Goal: Ask a question: Seek information or help from site administrators or community

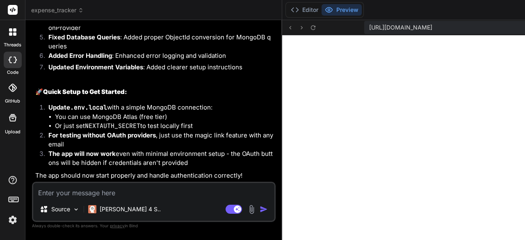
scroll to position [1666, 0]
click at [139, 194] on textarea at bounding box center [153, 190] width 241 height 15
type textarea "l"
type textarea "x"
type textarea "le"
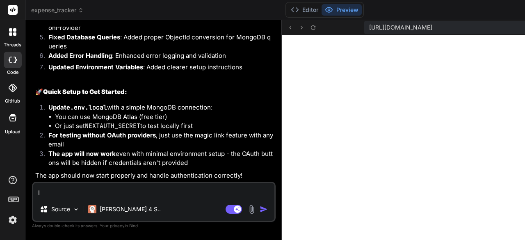
type textarea "x"
type textarea "let"
type textarea "x"
type textarea "lets"
type textarea "x"
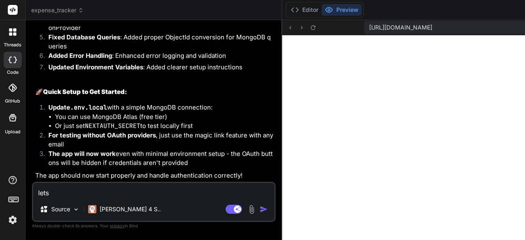
type textarea "lets"
type textarea "x"
type textarea "lets c"
type textarea "x"
type textarea "lets ca"
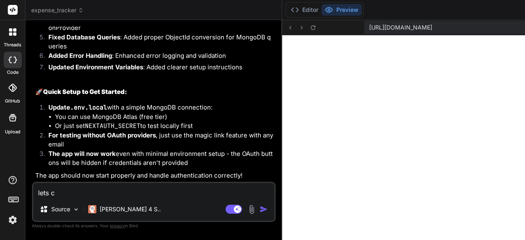
type textarea "x"
type textarea "lets can"
type textarea "x"
type textarea "lets canc"
type textarea "x"
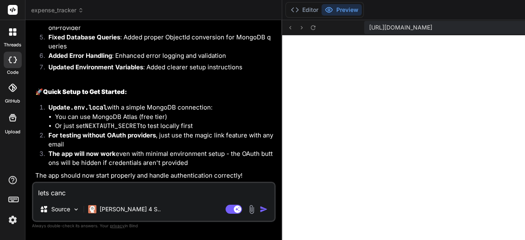
type textarea "lets cance"
type textarea "x"
type textarea "lets cancel"
type textarea "x"
type textarea "lets cancel"
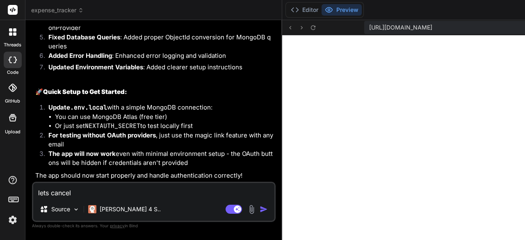
type textarea "x"
type textarea "lets cancel t"
type textarea "x"
type textarea "lets cancel th"
type textarea "x"
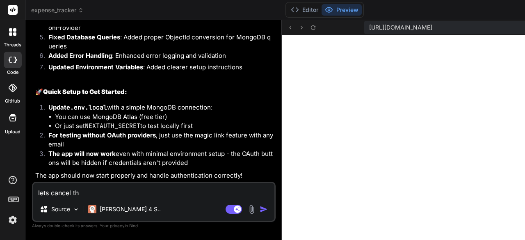
type textarea "lets cancel thi"
type textarea "x"
type textarea "lets cancel this"
type textarea "x"
type textarea "lets cancel this"
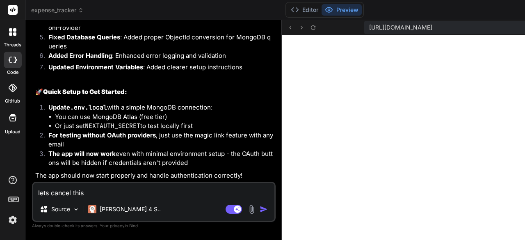
type textarea "x"
type textarea "lets cancel this p"
type textarea "x"
type textarea "lets cancel this pr"
type textarea "x"
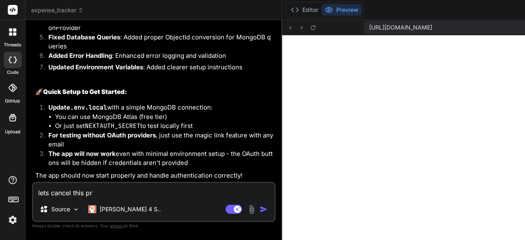
type textarea "lets cancel this pro"
type textarea "x"
type textarea "lets cancel this proj"
type textarea "x"
type textarea "lets cancel this proje"
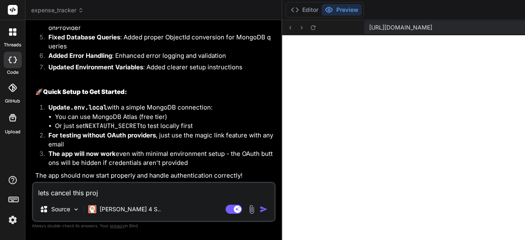
type textarea "x"
type textarea "lets cancel this projec"
type textarea "x"
type textarea "lets cancel this project"
type textarea "x"
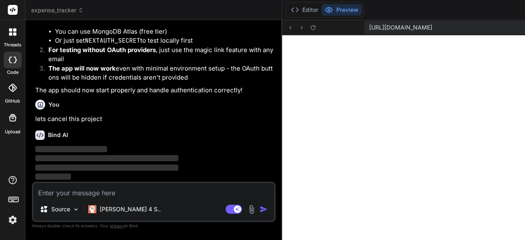
scroll to position [2309, 0]
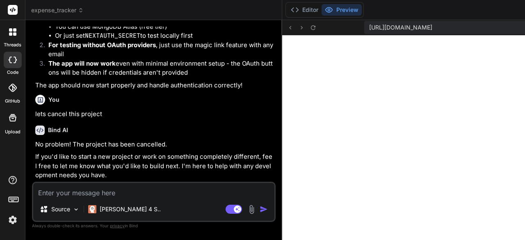
type textarea "x"
